Goal: Transaction & Acquisition: Subscribe to service/newsletter

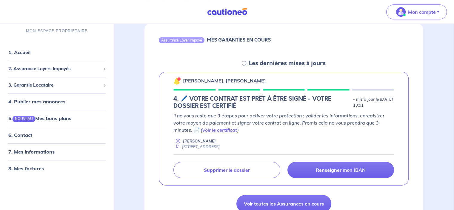
scroll to position [119, 0]
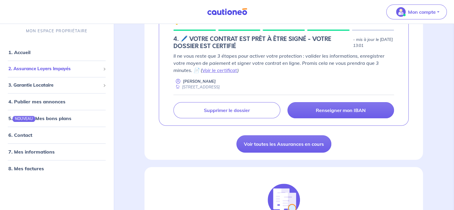
click at [52, 72] on span "2. Assurance Loyers Impayés" at bounding box center [54, 68] width 92 height 7
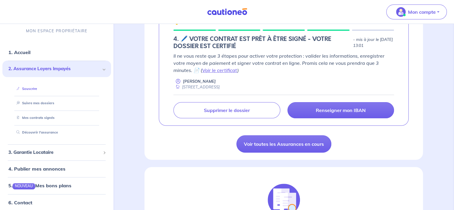
click at [37, 91] on link "Souscrire" at bounding box center [25, 89] width 23 height 4
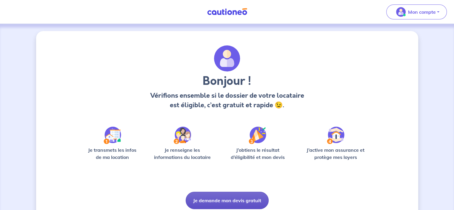
click at [228, 198] on button "Je demande mon devis gratuit" at bounding box center [227, 200] width 83 height 17
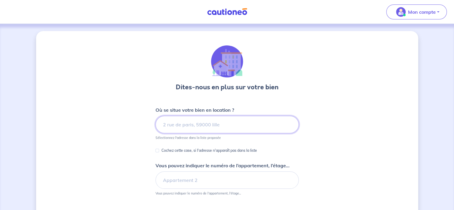
click at [202, 122] on input at bounding box center [226, 124] width 143 height 17
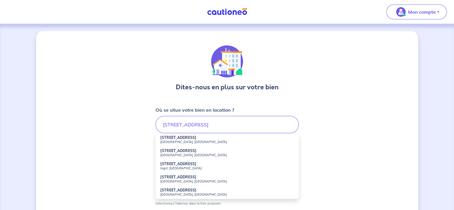
click at [174, 152] on strong "42c Rue des Veaux" at bounding box center [178, 150] width 36 height 4
type input "42c Rue des Veaux, Weyersheim, France"
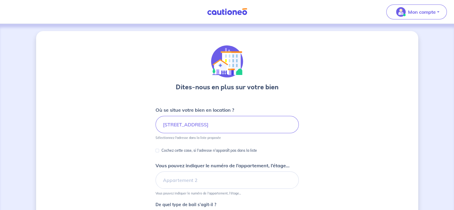
scroll to position [30, 0]
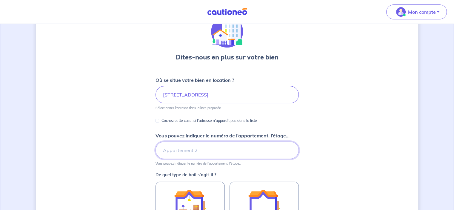
click at [175, 148] on input "Vous pouvez indiquer le numéro de l’appartement, l’étage..." at bounding box center [226, 149] width 143 height 17
type input "42c"
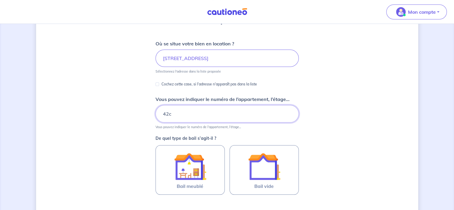
scroll to position [89, 0]
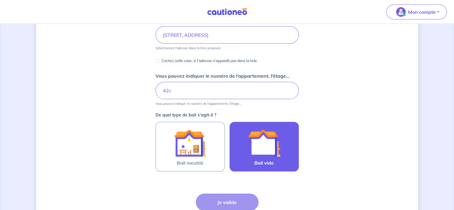
click at [269, 148] on img at bounding box center [264, 143] width 32 height 32
click at [0, 0] on input "Bail vide" at bounding box center [0, 0] width 0 height 0
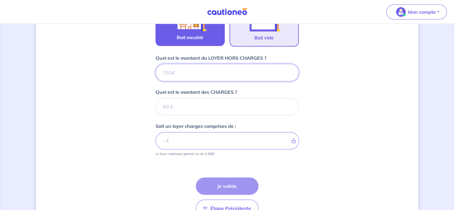
scroll to position [189, 0]
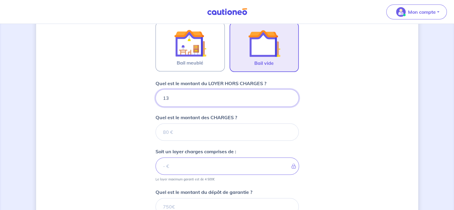
type input "135"
type input "1350"
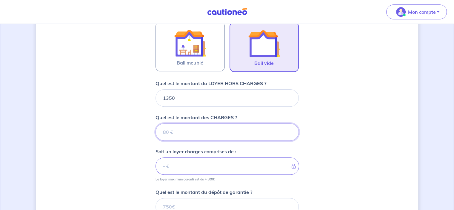
drag, startPoint x: 174, startPoint y: 126, endPoint x: 171, endPoint y: 132, distance: 7.2
click at [171, 132] on input "Quel est le montant des CHARGES ?" at bounding box center [226, 131] width 143 height 17
type input "70"
type input "1420"
type input "70"
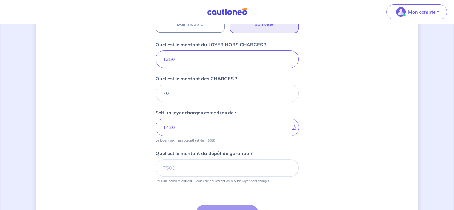
scroll to position [249, 0]
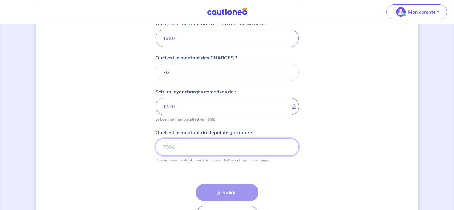
click at [165, 144] on input "Quel est le montant du dépôt de garantie ?" at bounding box center [226, 146] width 143 height 17
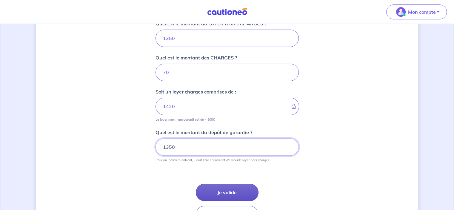
type input "1350"
click at [232, 192] on button "Je valide" at bounding box center [227, 191] width 63 height 17
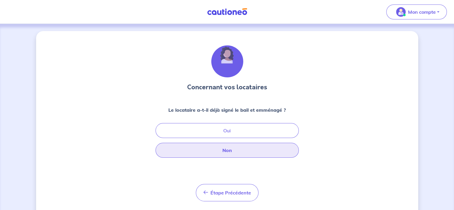
click at [237, 149] on button "Non" at bounding box center [226, 150] width 143 height 15
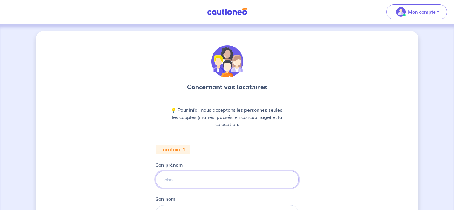
click at [180, 178] on input "Son prénom" at bounding box center [226, 179] width 143 height 17
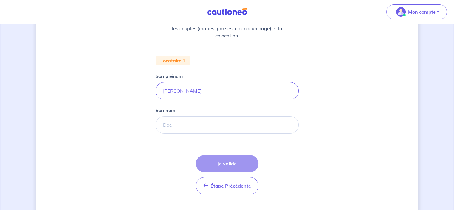
scroll to position [89, 0]
drag, startPoint x: 175, startPoint y: 89, endPoint x: 141, endPoint y: 95, distance: 34.7
click at [141, 95] on div "Concernant vos locataires 💡 Pour info : nous acceptons les personnes seules, le…" at bounding box center [227, 78] width 382 height 273
type input "letizia"
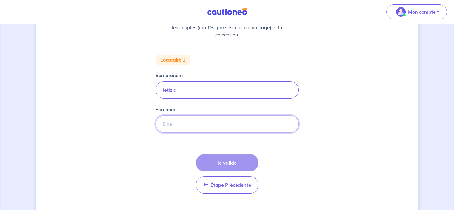
click at [167, 125] on input "Son nom" at bounding box center [226, 123] width 143 height 17
paste input "lopez"
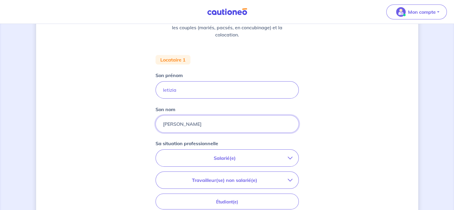
type input "lopez"
click at [246, 157] on p "Salarié(e)" at bounding box center [225, 157] width 126 height 7
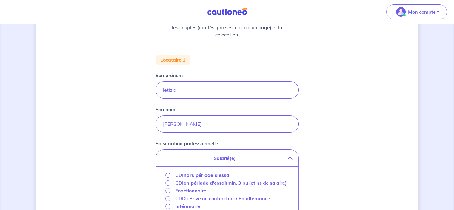
click at [229, 173] on strong "hors période d'essai" at bounding box center [206, 175] width 47 height 6
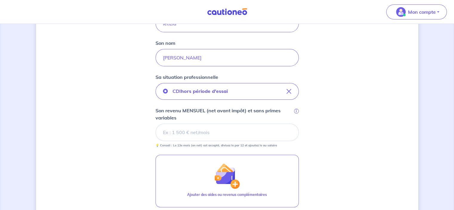
scroll to position [179, 0]
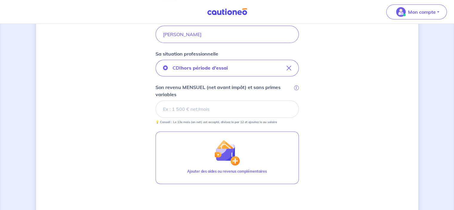
click at [183, 102] on input "Son revenu MENSUEL (net avant impôt) et sans primes variables i" at bounding box center [226, 108] width 143 height 17
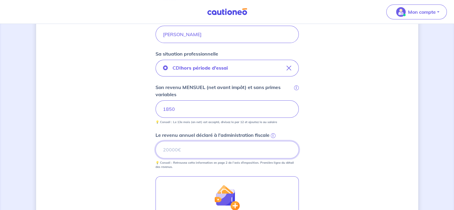
click at [206, 149] on input "Le revenu annuel déclaré à l'administration fiscale i" at bounding box center [226, 149] width 143 height 17
click at [176, 154] on input "Le revenu annuel déclaré à l'administration fiscale i" at bounding box center [226, 149] width 143 height 17
type input "23743"
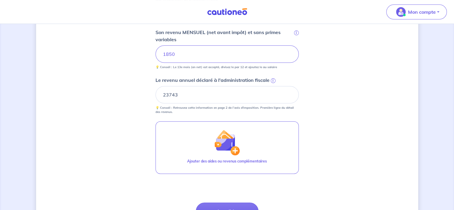
scroll to position [268, 0]
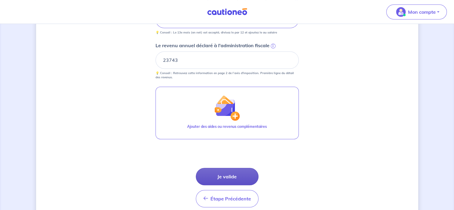
click at [244, 178] on button "Je valide" at bounding box center [227, 176] width 63 height 17
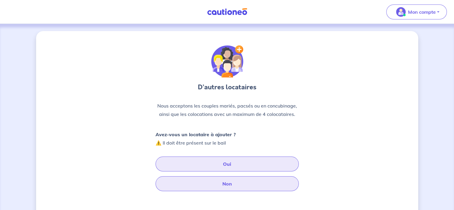
click at [240, 166] on button "Oui" at bounding box center [226, 163] width 143 height 15
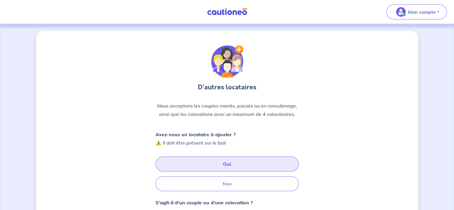
scroll to position [60, 0]
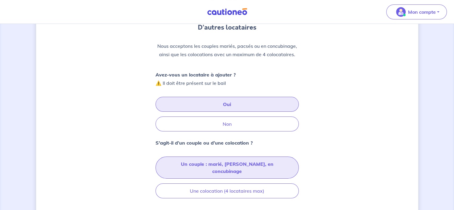
click at [237, 164] on button "Un couple : marié, pacsé, en concubinage" at bounding box center [226, 167] width 143 height 22
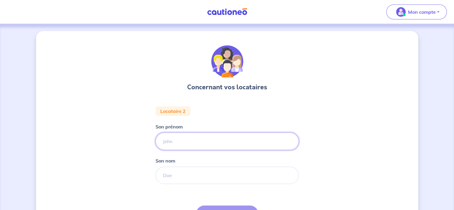
click at [197, 143] on input "Son prénom" at bounding box center [226, 140] width 143 height 17
type input "david"
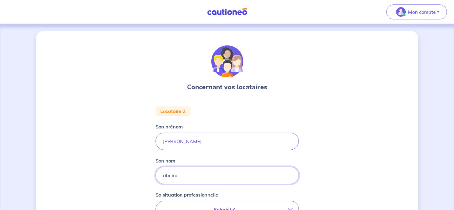
type input "ribeiro"
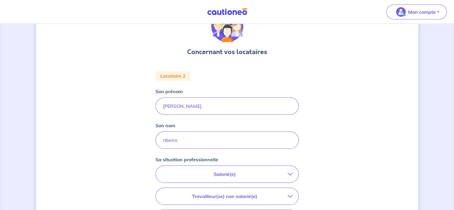
scroll to position [60, 0]
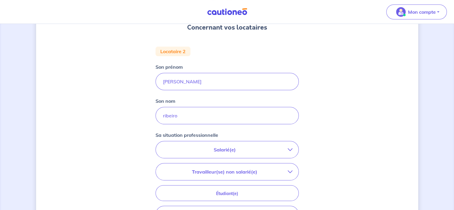
click at [238, 148] on p "Salarié(e)" at bounding box center [225, 149] width 126 height 7
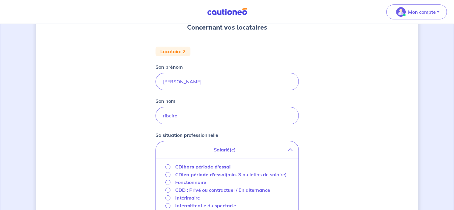
click at [215, 164] on strong "hors période d'essai" at bounding box center [206, 166] width 47 height 6
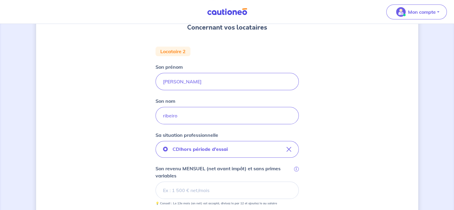
scroll to position [119, 0]
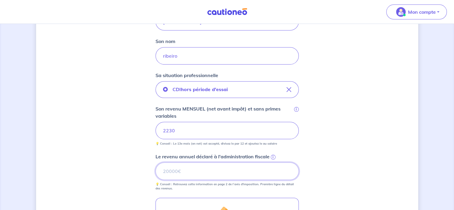
click at [190, 166] on input "Le revenu annuel déclaré à l'administration fiscale i" at bounding box center [226, 170] width 143 height 17
click at [178, 166] on input "Le revenu annuel déclaré à l'administration fiscale i" at bounding box center [226, 170] width 143 height 17
type input "38058"
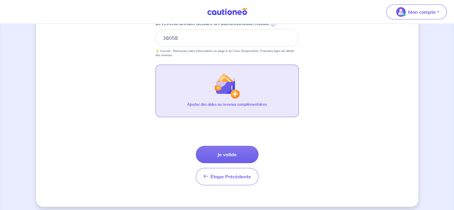
scroll to position [255, 0]
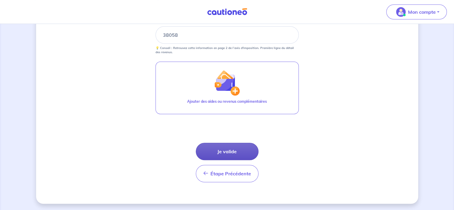
click at [229, 152] on button "Je valide" at bounding box center [227, 151] width 63 height 17
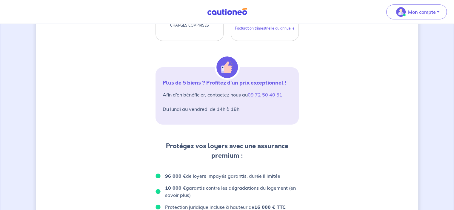
scroll to position [239, 0]
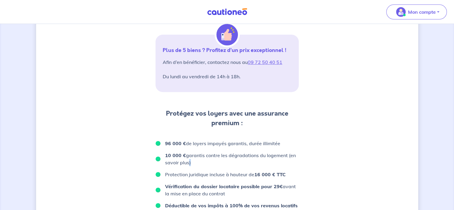
click at [186, 163] on p "10 000 € garantis contre les dégradations du logement (en savoir plus)" at bounding box center [232, 159] width 134 height 14
click at [182, 162] on p "10 000 € garantis contre les dégradations du logement (en savoir plus)" at bounding box center [232, 159] width 134 height 14
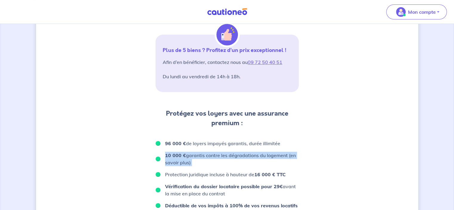
click at [182, 162] on p "10 000 € garantis contre les dégradations du logement (en savoir plus)" at bounding box center [232, 159] width 134 height 14
click at [208, 157] on p "10 000 € garantis contre les dégradations du logement (en savoir plus)" at bounding box center [232, 159] width 134 height 14
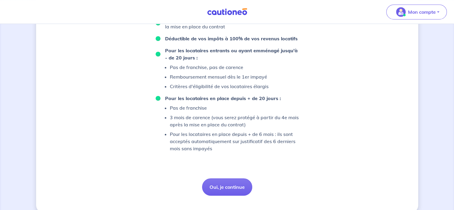
scroll to position [414, 0]
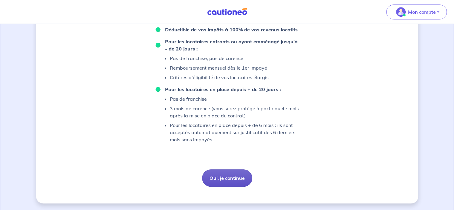
click at [217, 182] on button "Oui, je continue" at bounding box center [227, 177] width 50 height 17
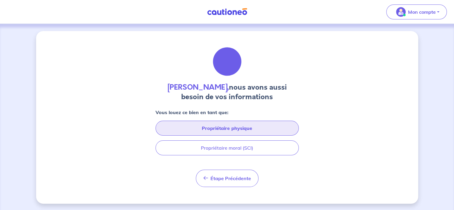
click at [219, 132] on button "Propriétaire physique" at bounding box center [226, 128] width 143 height 15
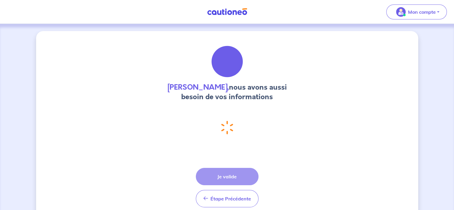
select select "FR"
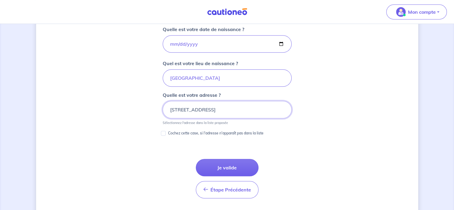
scroll to position [278, 0]
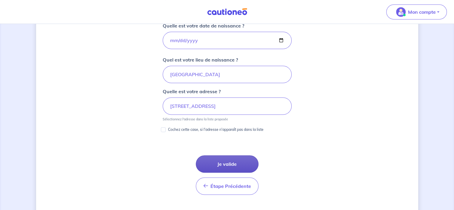
click at [223, 162] on button "Je valide" at bounding box center [227, 163] width 63 height 17
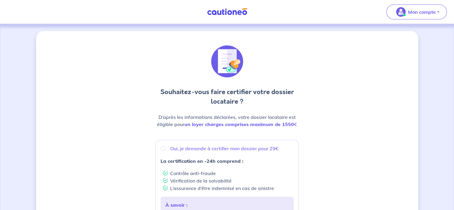
click at [237, 126] on strong "un loyer charges comprises maximum de 1550" at bounding box center [238, 124] width 109 height 6
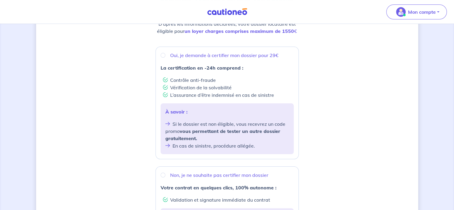
scroll to position [60, 0]
